Goal: Information Seeking & Learning: Learn about a topic

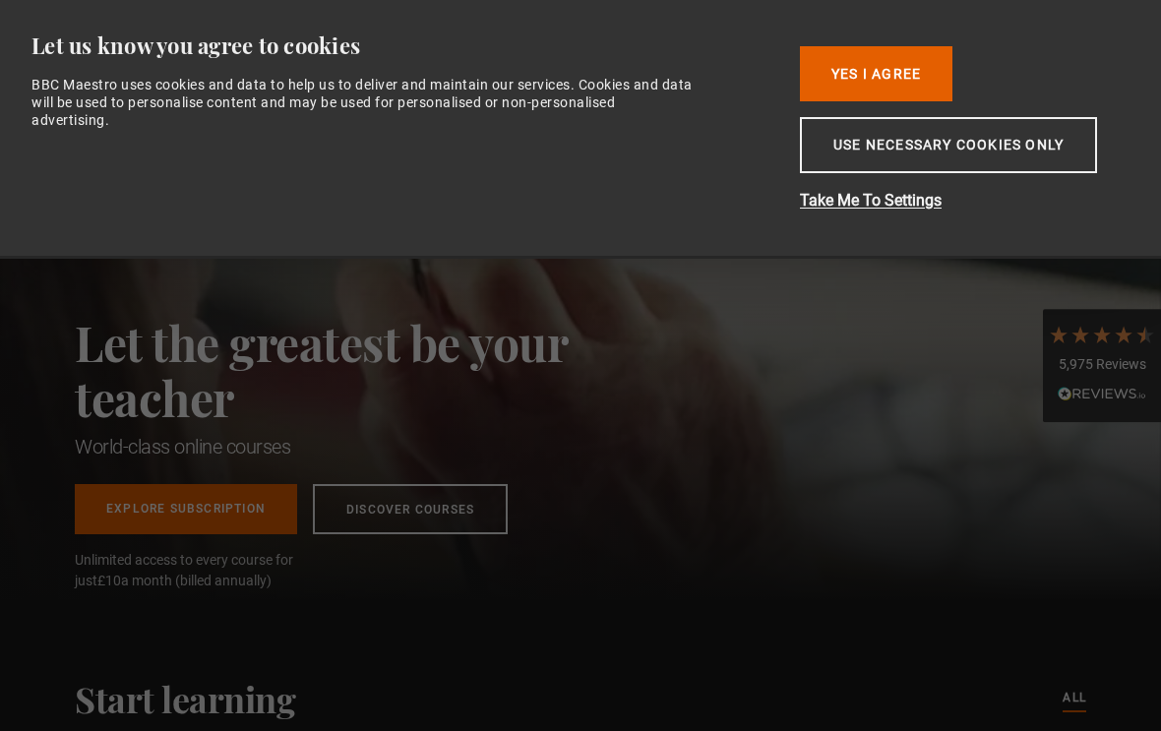
click at [903, 60] on button "Yes I Agree" at bounding box center [876, 73] width 153 height 55
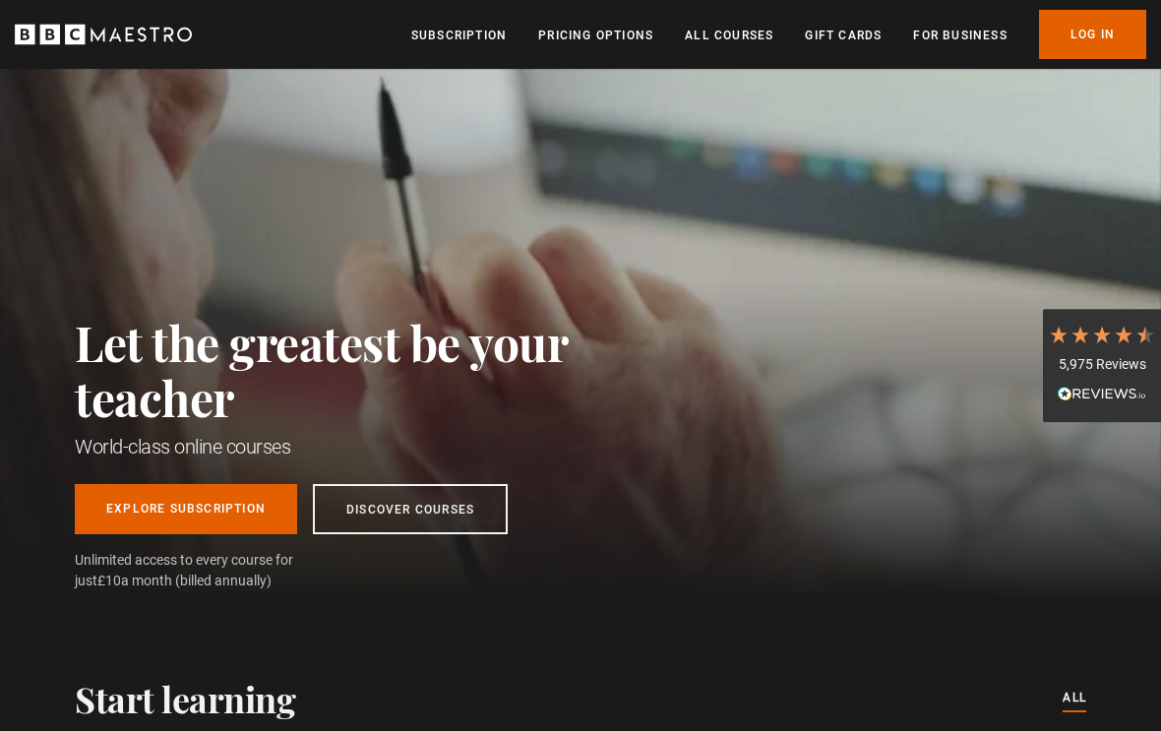
click at [1092, 36] on link "Log In" at bounding box center [1092, 34] width 107 height 49
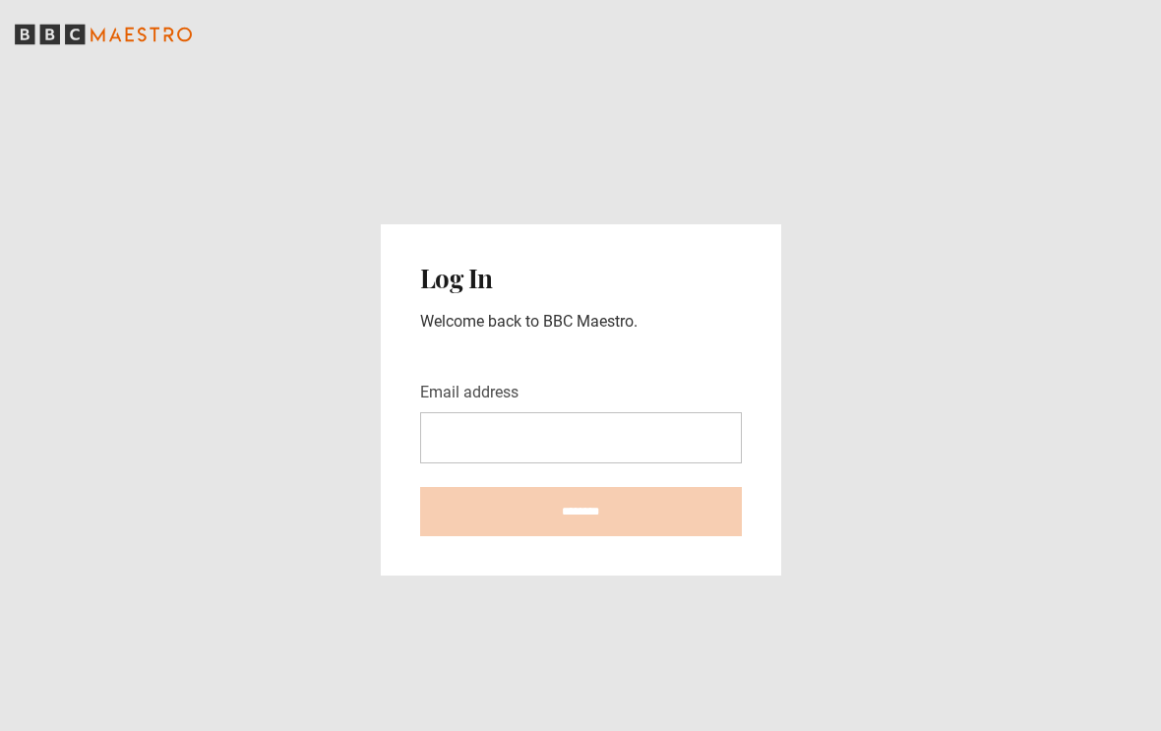
click at [550, 444] on input "Email address" at bounding box center [581, 437] width 322 height 51
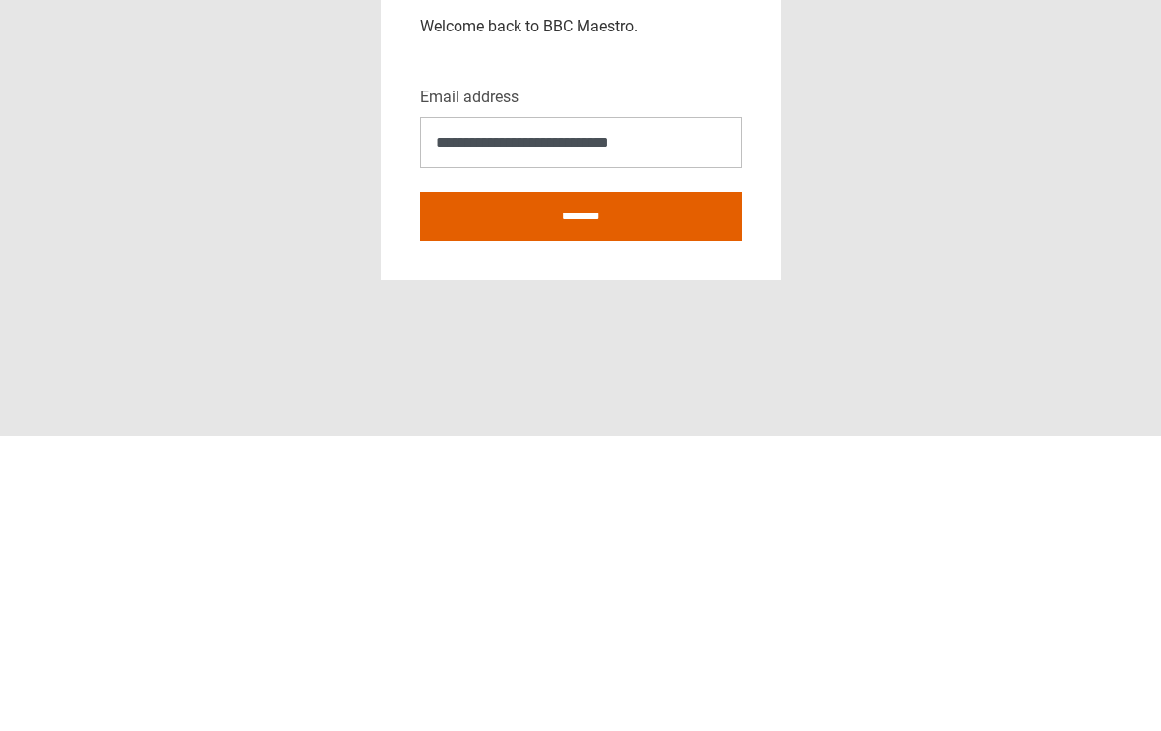
type input "**********"
click at [637, 487] on input "********" at bounding box center [581, 511] width 322 height 49
type input "**********"
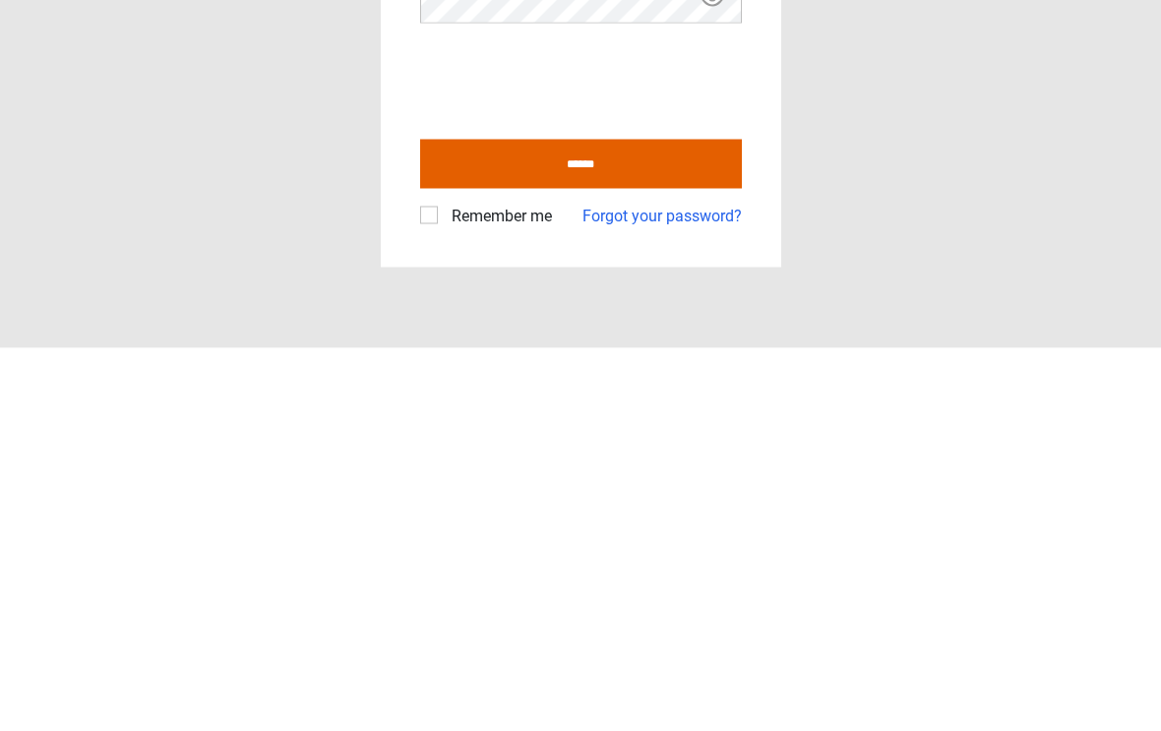
click at [645, 523] on input "******" at bounding box center [581, 547] width 322 height 49
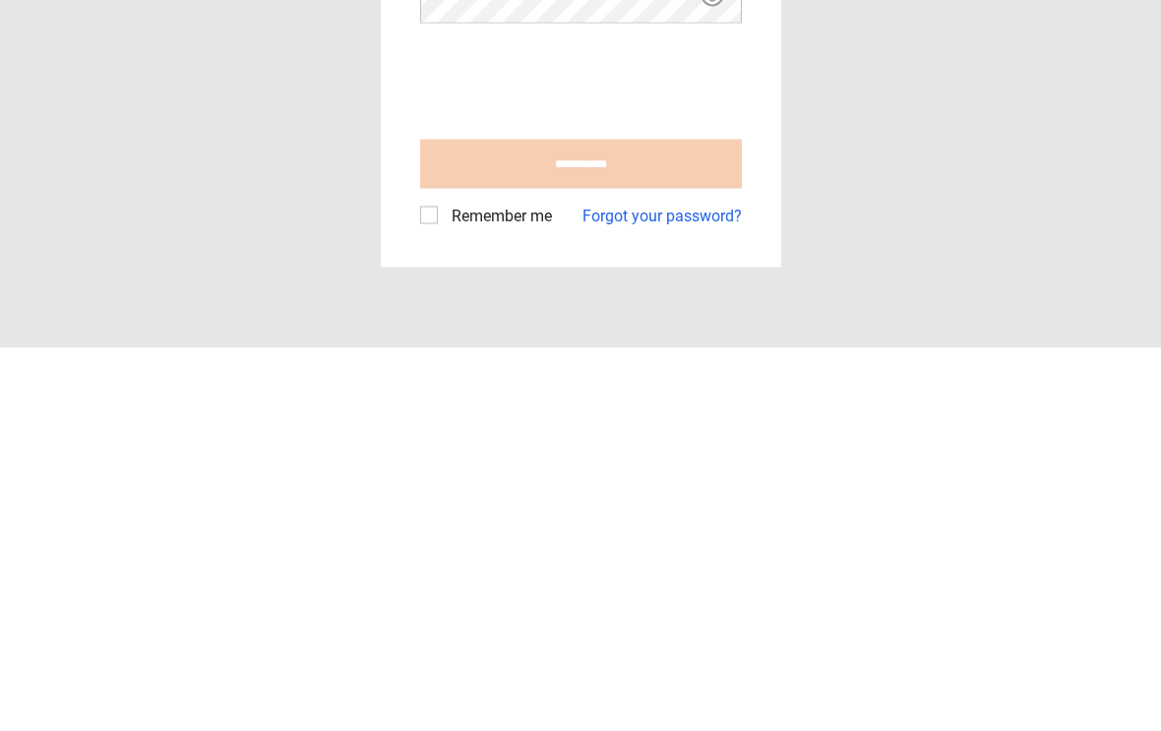
type input "**********"
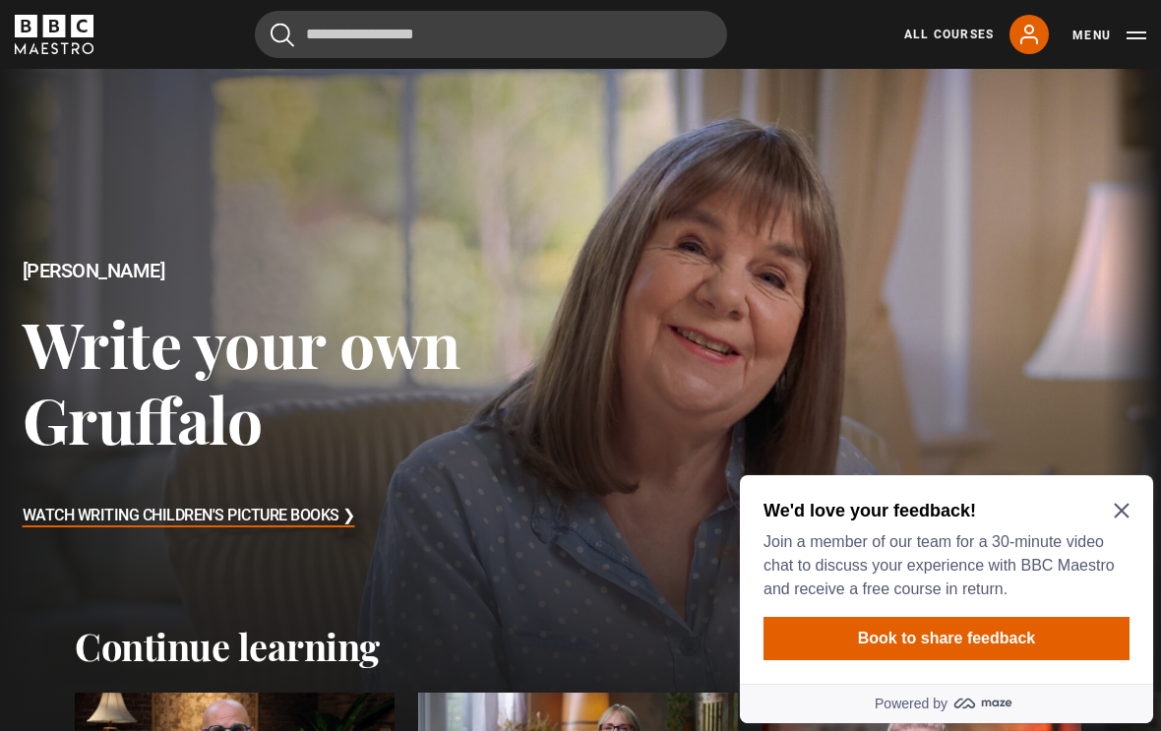
click at [1122, 504] on icon "Close Maze Prompt" at bounding box center [1122, 511] width 16 height 16
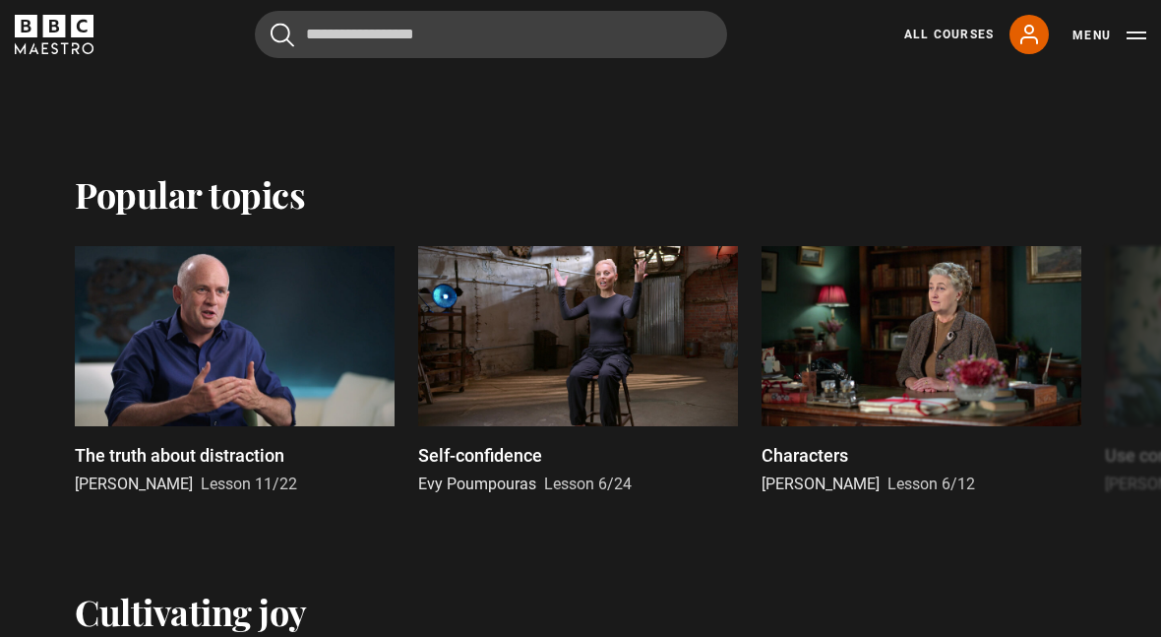
scroll to position [896, 0]
click at [944, 27] on link "All Courses" at bounding box center [950, 35] width 90 height 18
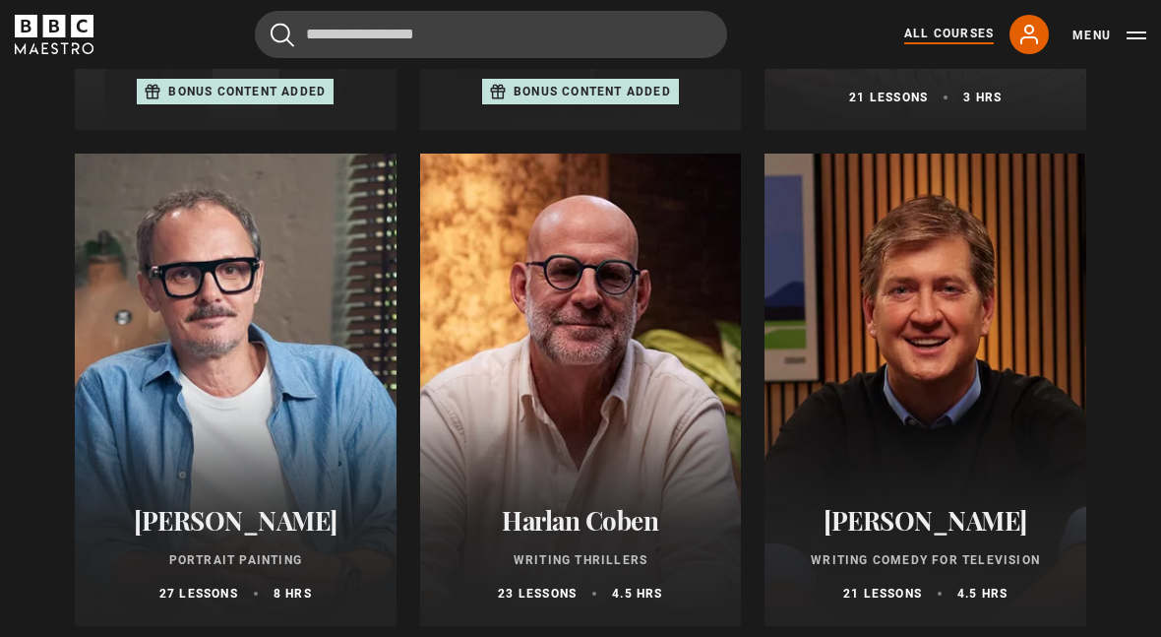
scroll to position [1646, 0]
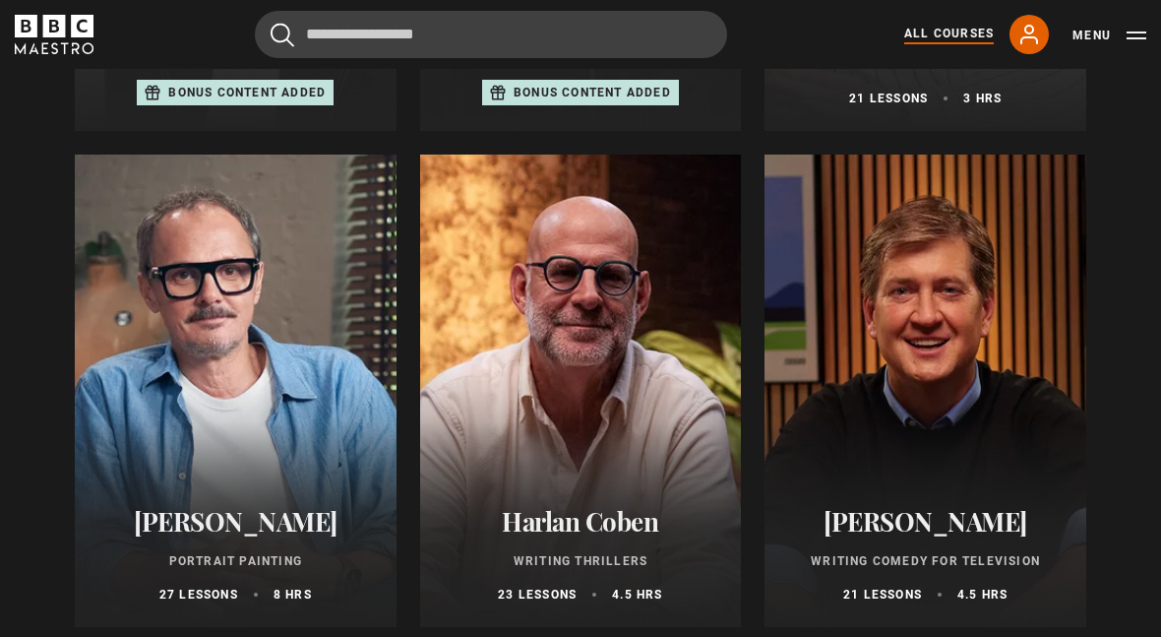
click at [242, 330] on div at bounding box center [236, 391] width 322 height 472
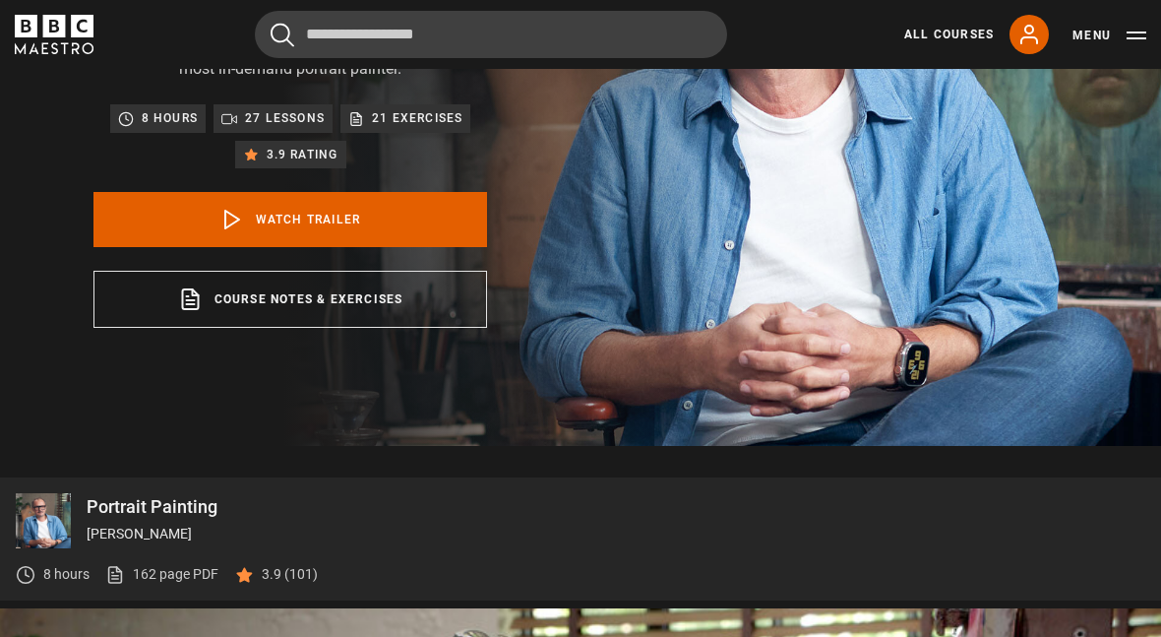
scroll to position [265, 0]
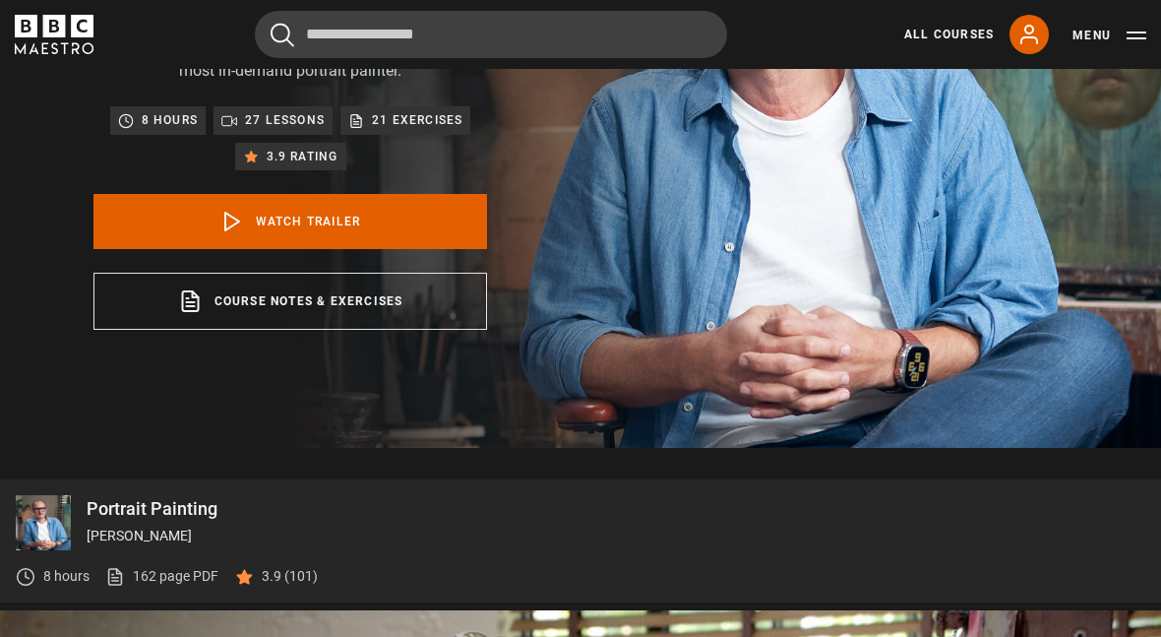
click at [199, 239] on link "Watch Trailer" at bounding box center [291, 221] width 394 height 55
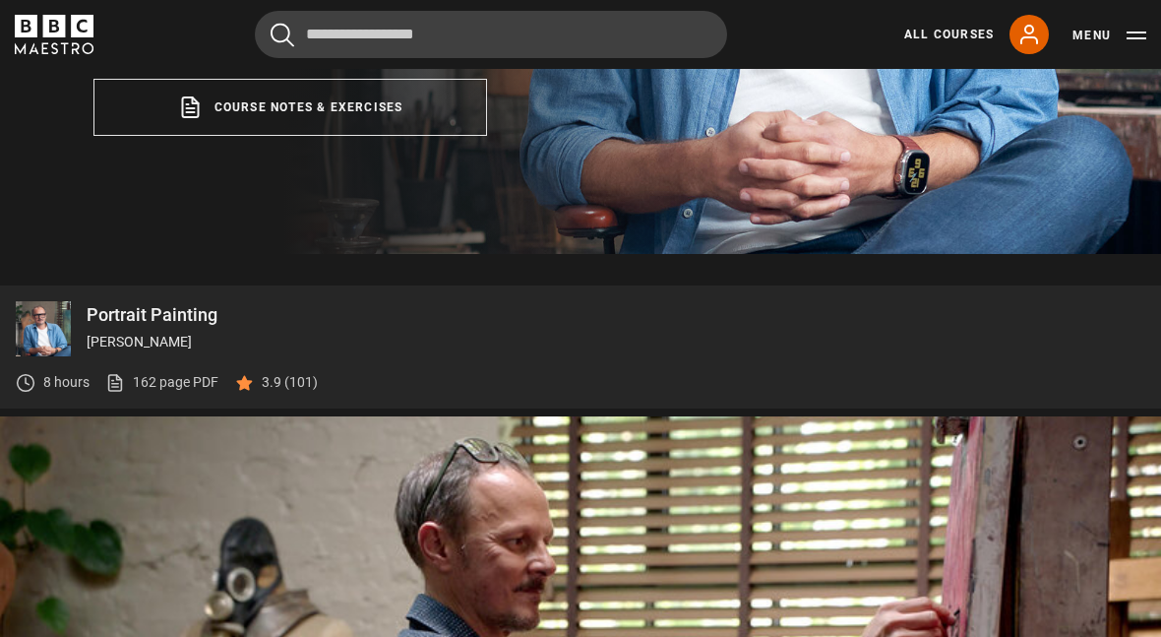
scroll to position [857, 0]
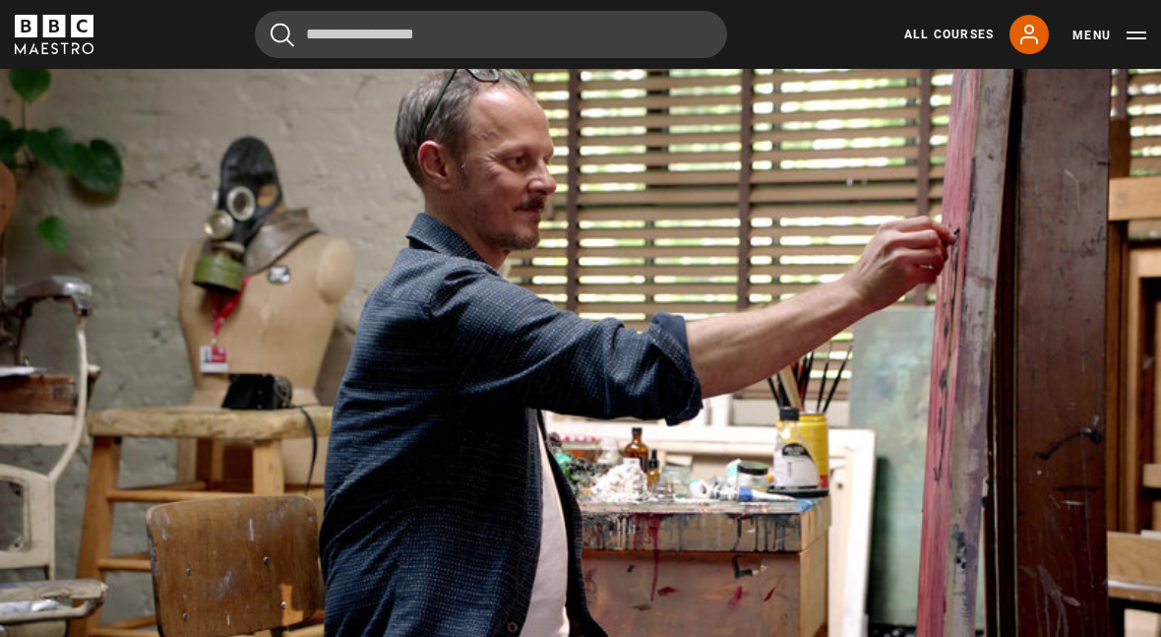
scroll to position [834, 0]
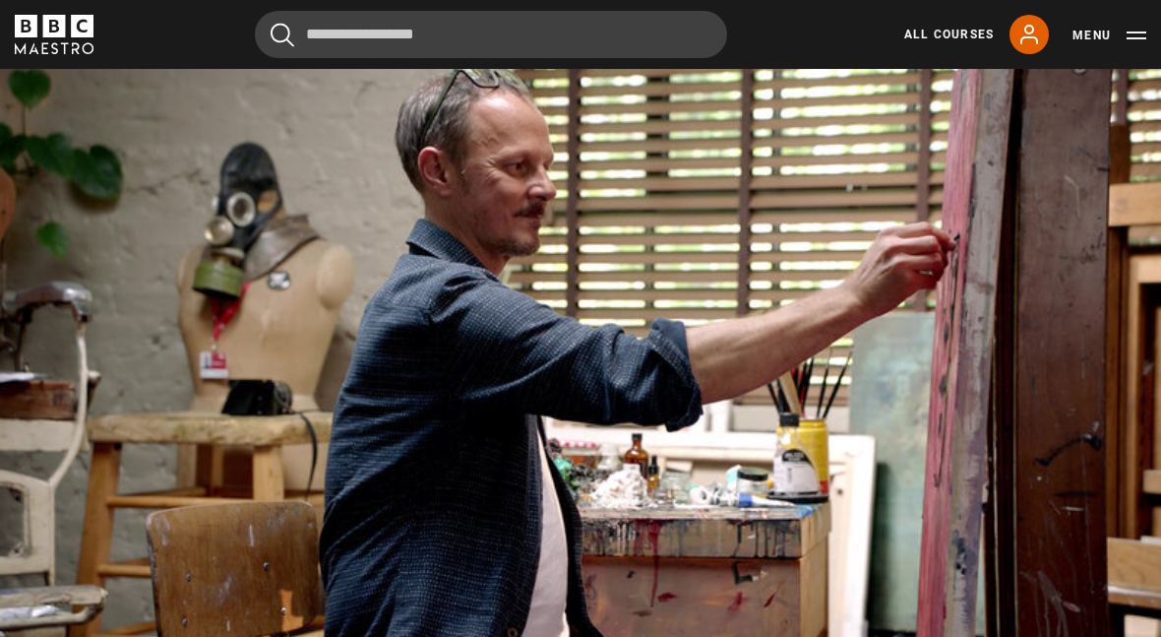
click at [1014, 592] on video-js "Video Player is loading. Play Lesson Portrait Painting Introduction 10s Skip Ba…" at bounding box center [580, 368] width 1161 height 654
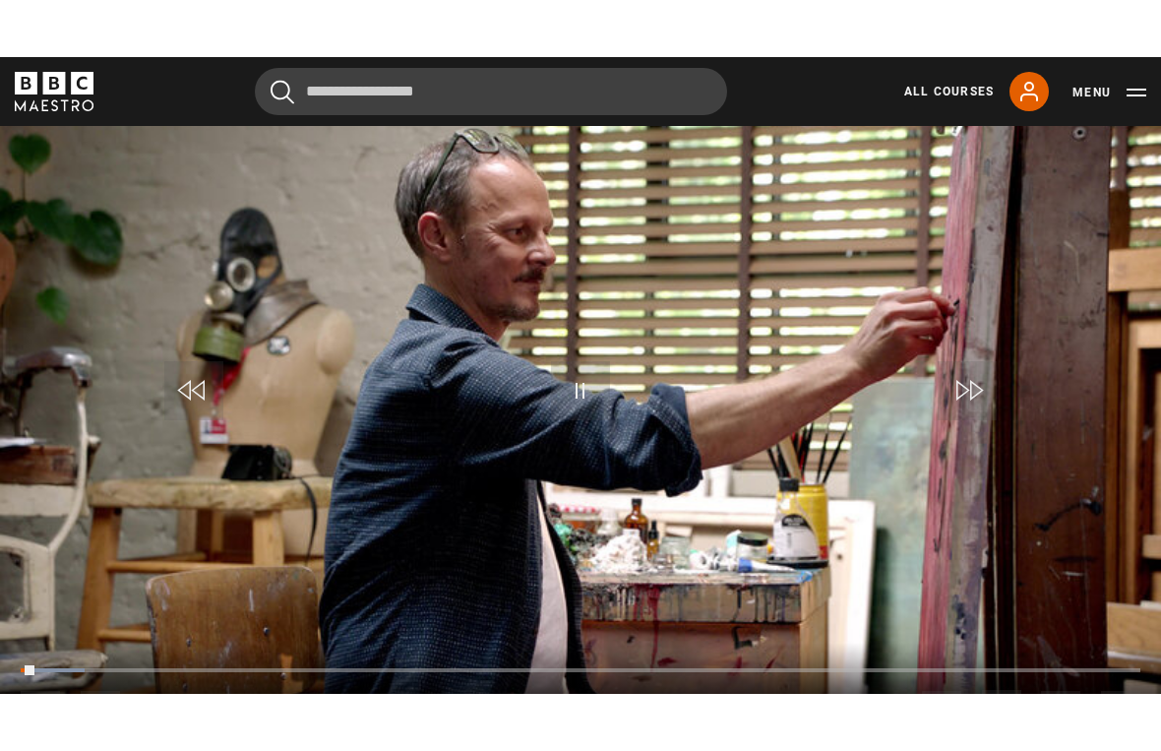
scroll to position [24, 0]
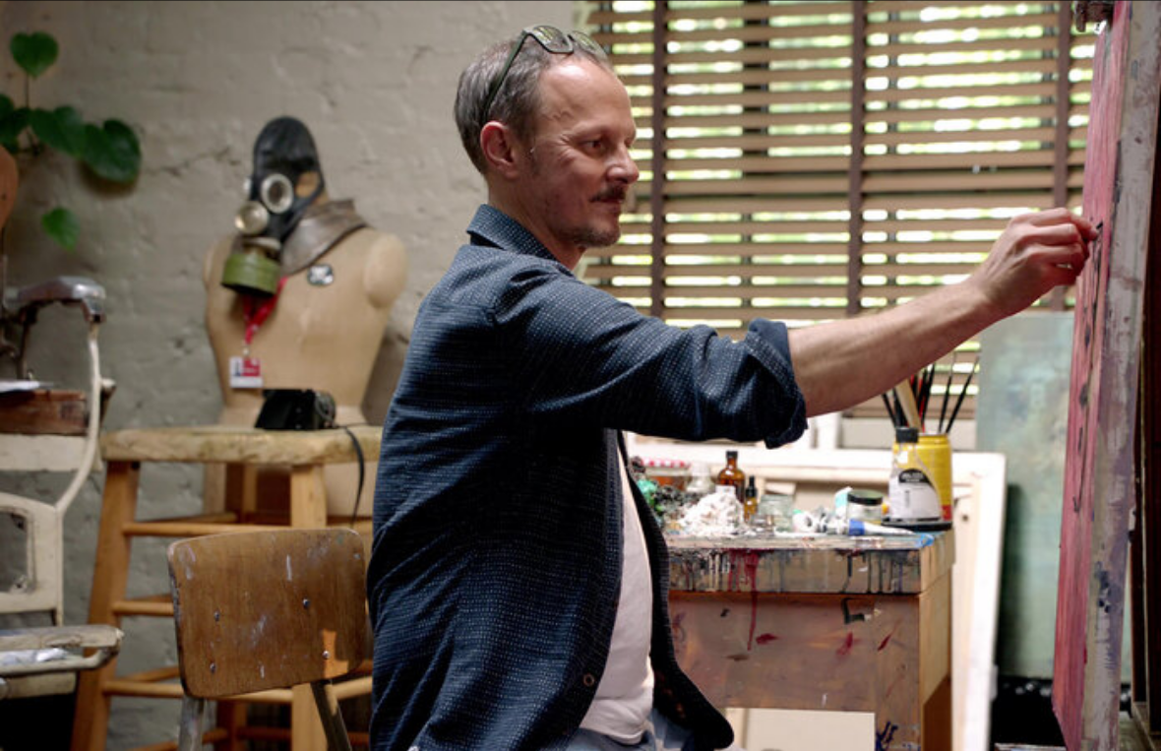
click at [1068, 718] on video-js "Video Player is loading. Play Lesson Portrait Painting Introduction 10s Skip Ba…" at bounding box center [580, 375] width 1161 height 751
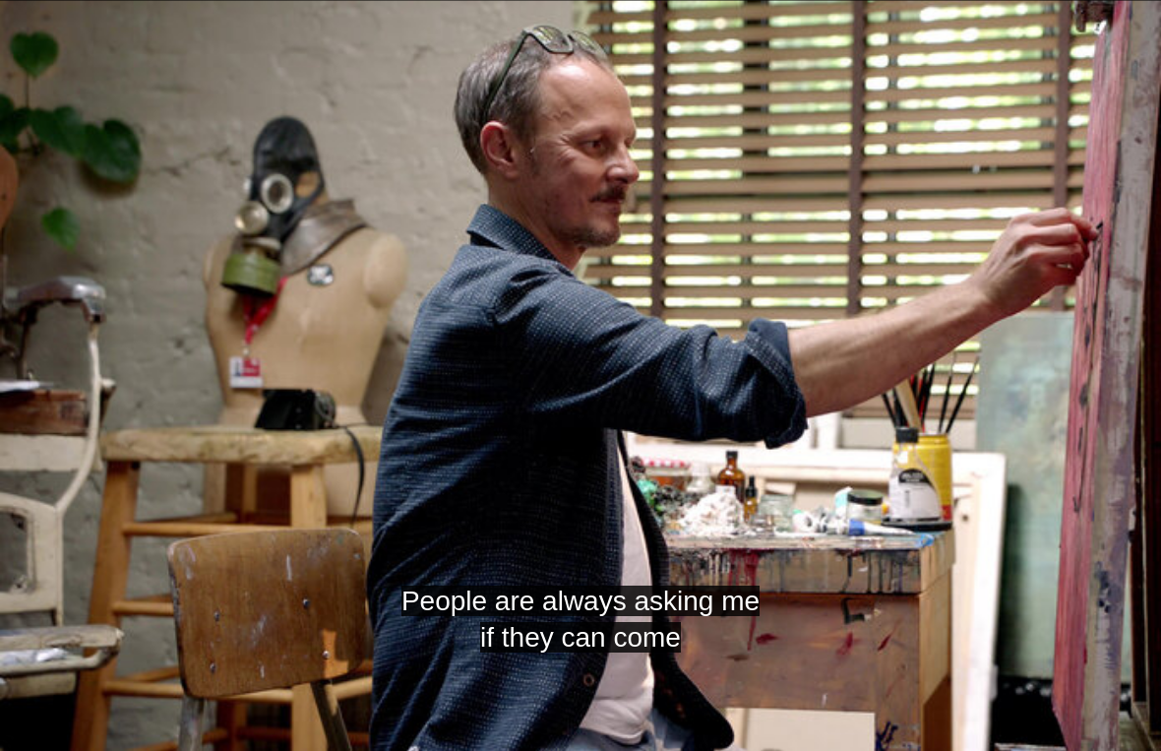
click at [639, 382] on video-js "People are always asking me if they can come Video Player is loading. Play Less…" at bounding box center [580, 375] width 1161 height 751
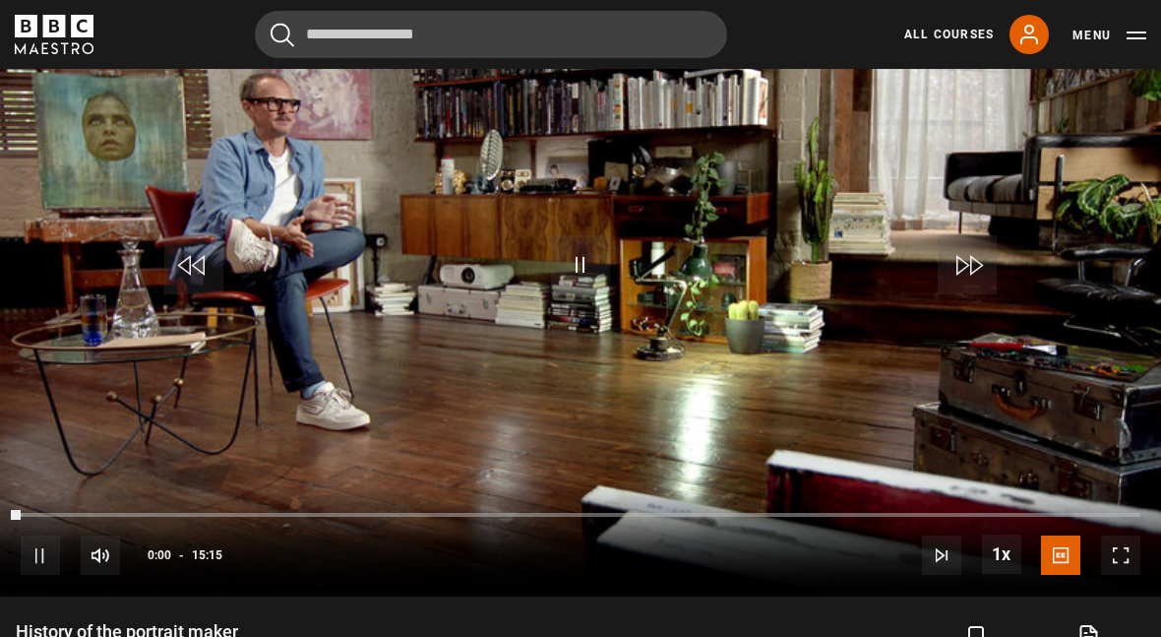
scroll to position [954, 0]
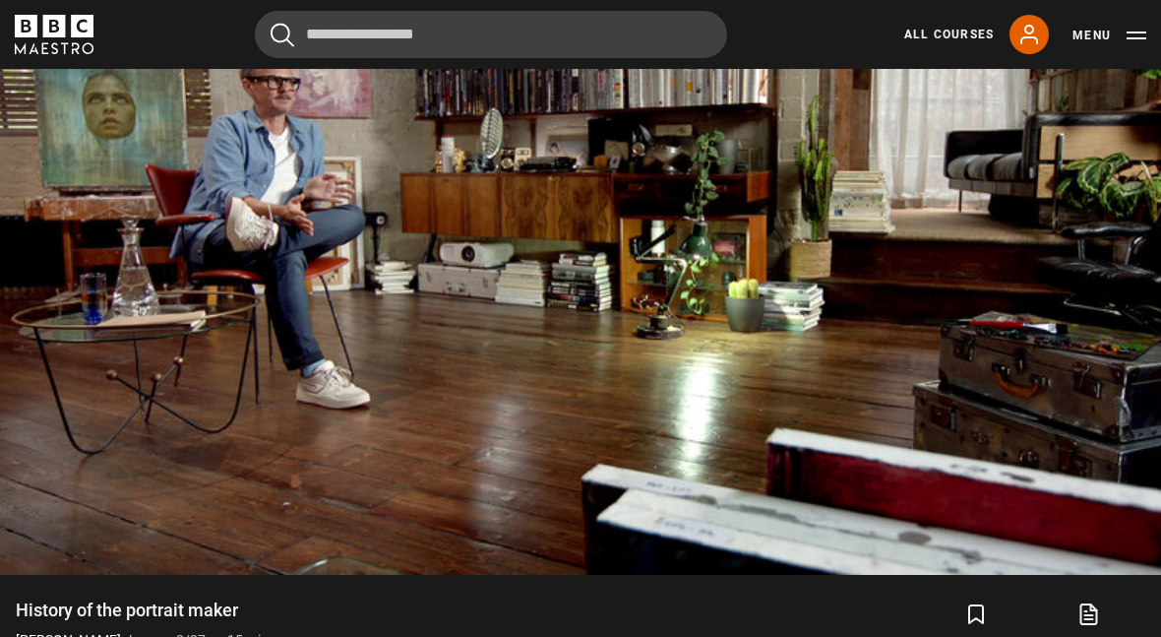
click at [1098, 575] on video-js "Video Player is loading. Play Lesson History of the portrait maker 10s Skip Bac…" at bounding box center [580, 248] width 1161 height 654
click at [1119, 553] on span "Video Player" at bounding box center [1120, 533] width 39 height 39
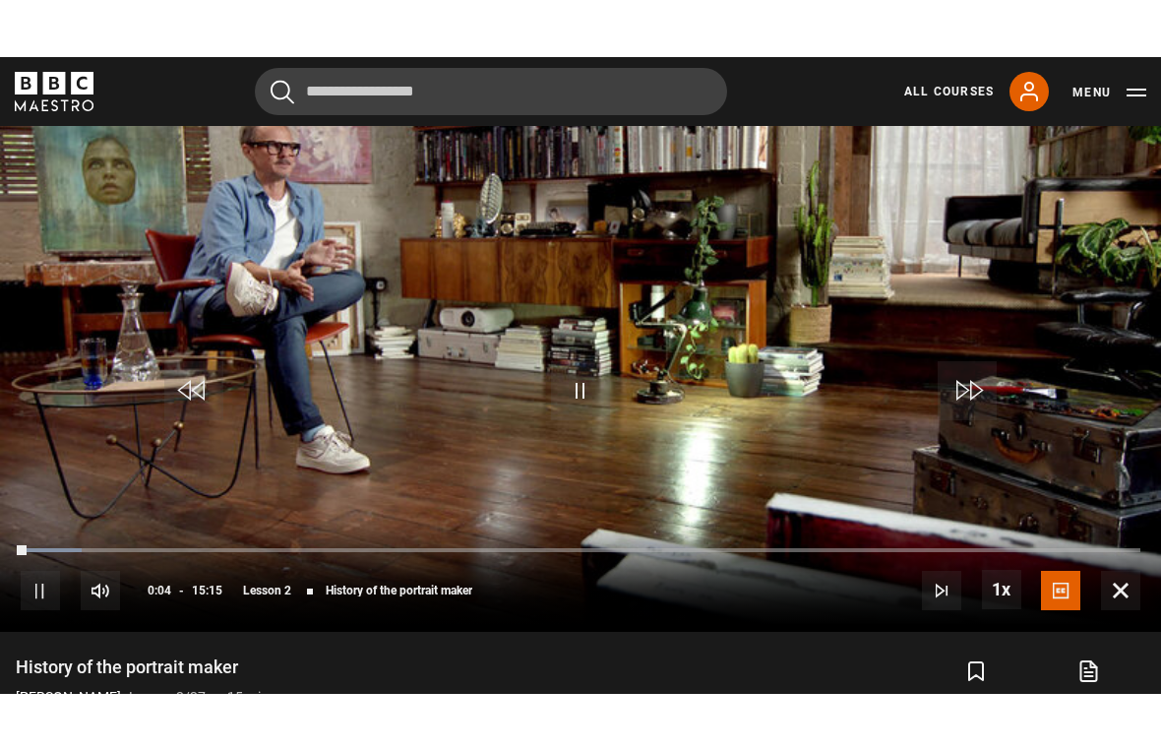
scroll to position [24, 0]
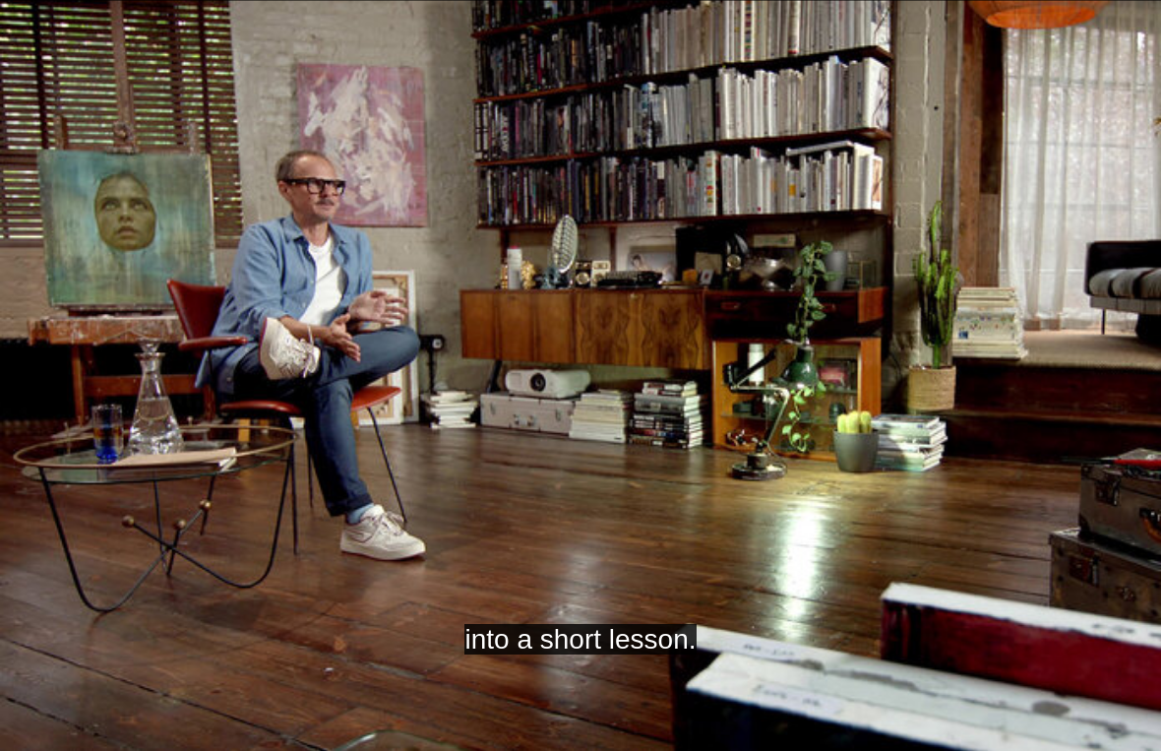
click at [781, 386] on video-js "into a short lesson. Video Player is loading. Play Lesson History of the portra…" at bounding box center [580, 375] width 1161 height 751
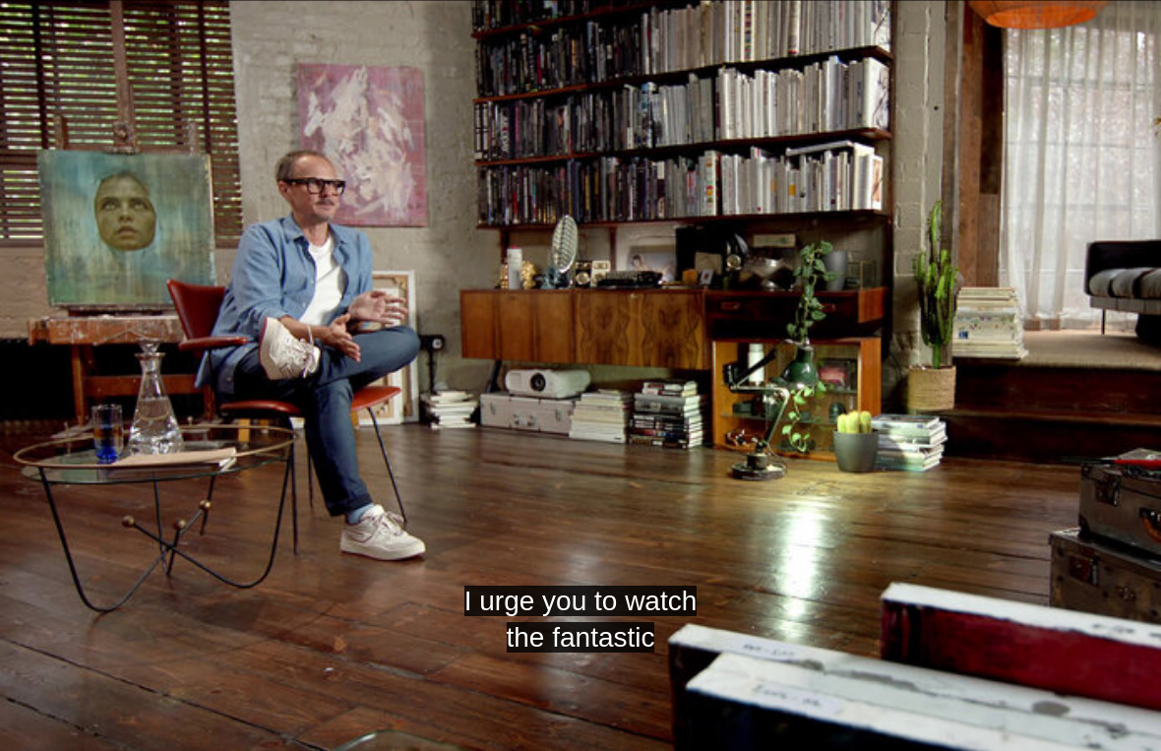
click at [659, 442] on video-js "I urge you to watch the fantastic Video Player is loading. Play Lesson History …" at bounding box center [580, 375] width 1161 height 751
click at [344, 506] on video-js "Up until that point, portrait painting Video Player is loading. Play Lesson His…" at bounding box center [580, 375] width 1161 height 751
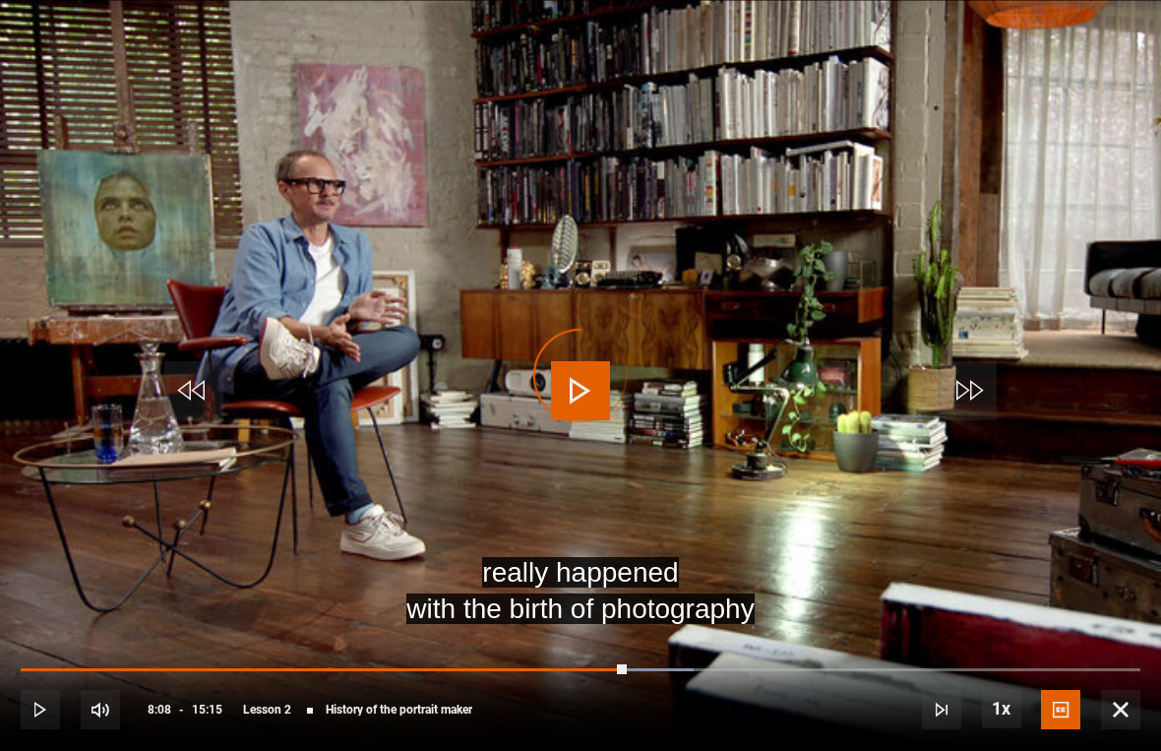
click at [619, 668] on div "Progress Bar" at bounding box center [324, 670] width 606 height 4
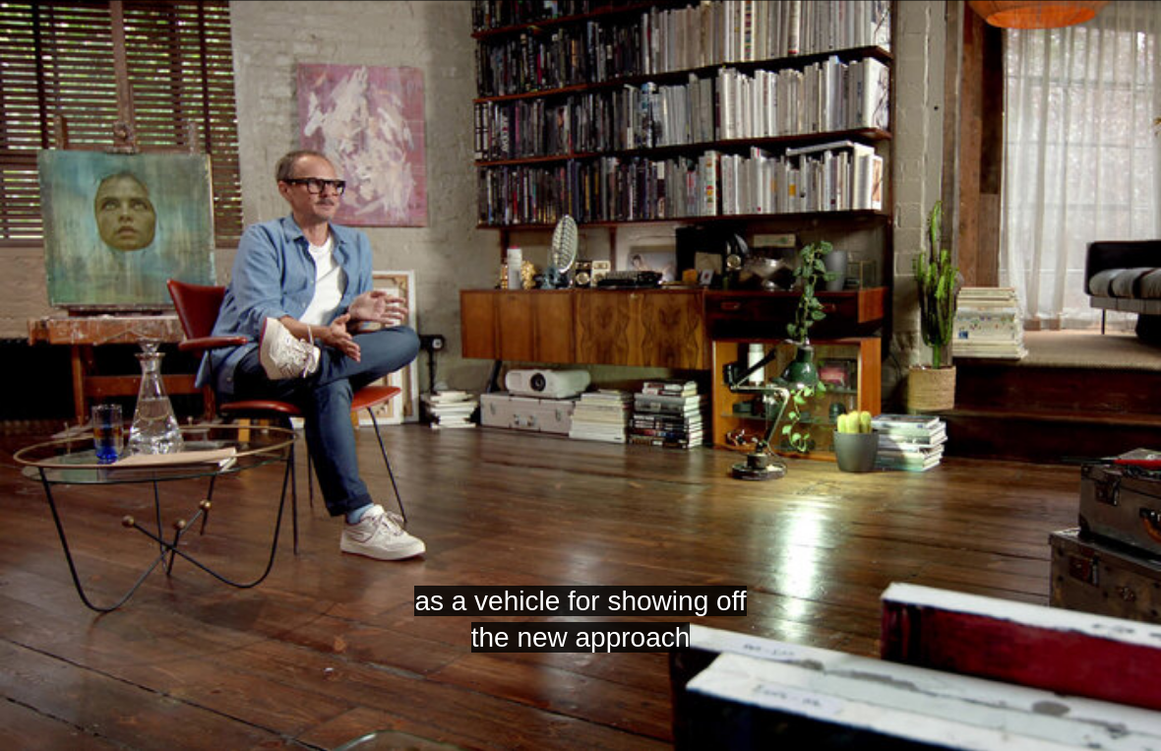
click at [685, 268] on video-js "as a vehicle for showing off the new approach Video Player is loading. Play Les…" at bounding box center [580, 375] width 1161 height 751
click at [656, 306] on video-js "The rise of digital media, computers Video Player is loading. Play Lesson Histo…" at bounding box center [580, 375] width 1161 height 751
